Goal: Task Accomplishment & Management: Manage account settings

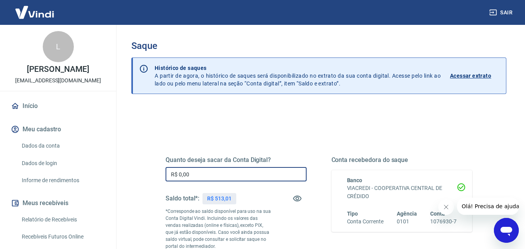
drag, startPoint x: 204, startPoint y: 176, endPoint x: 149, endPoint y: 172, distance: 55.6
click at [149, 172] on div "Quanto deseja sacar da Conta Digital? R$ 0,00 ​ Saldo total*: R$ 513,01 *Corres…" at bounding box center [319, 216] width 344 height 188
type input "R$ 513,01"
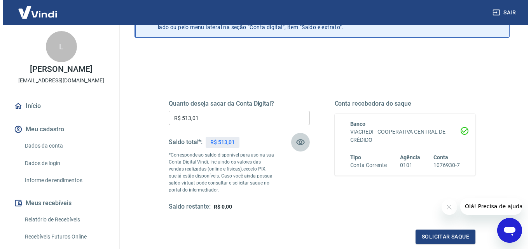
scroll to position [142, 0]
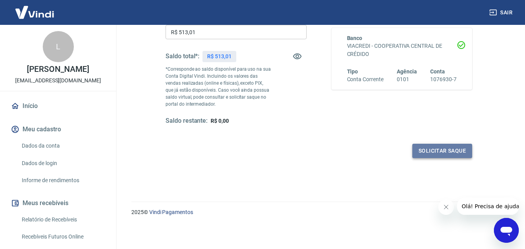
click at [438, 150] on button "Solicitar saque" at bounding box center [442, 151] width 60 height 14
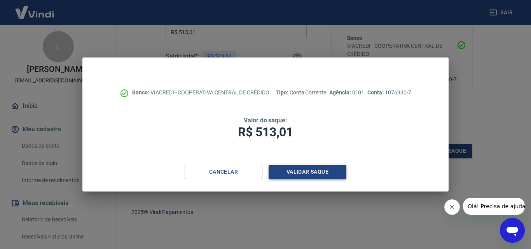
click at [300, 171] on button "Validar saque" at bounding box center [307, 172] width 78 height 14
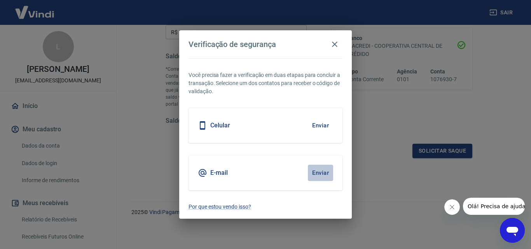
click at [320, 171] on button "Enviar" at bounding box center [320, 173] width 25 height 16
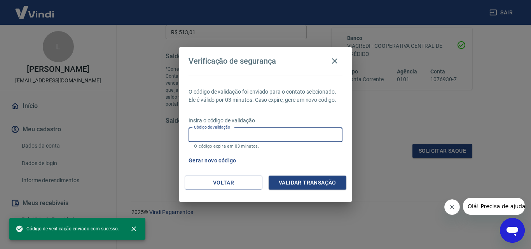
click at [233, 132] on input "Código de validação" at bounding box center [265, 135] width 154 height 14
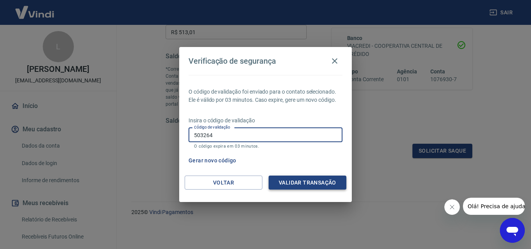
type input "503264"
click at [282, 180] on button "Validar transação" at bounding box center [307, 183] width 78 height 14
